Goal: Task Accomplishment & Management: Use online tool/utility

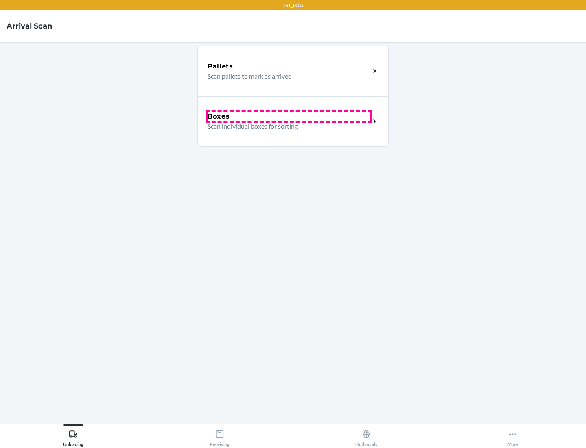
click at [289, 116] on div "Boxes" at bounding box center [289, 117] width 162 height 10
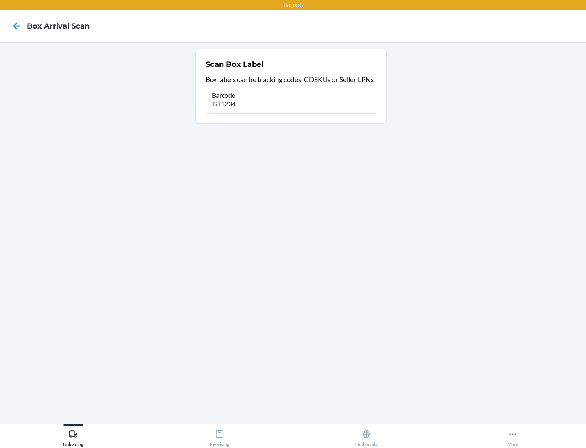
type input "GT1234"
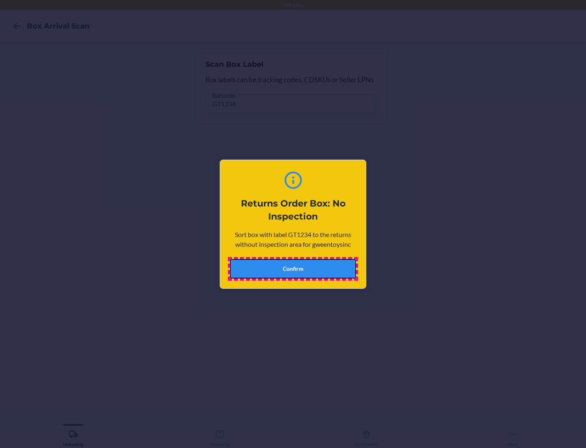
click at [293, 268] on button "Confirm" at bounding box center [293, 269] width 126 height 20
